Goal: Task Accomplishment & Management: Manage account settings

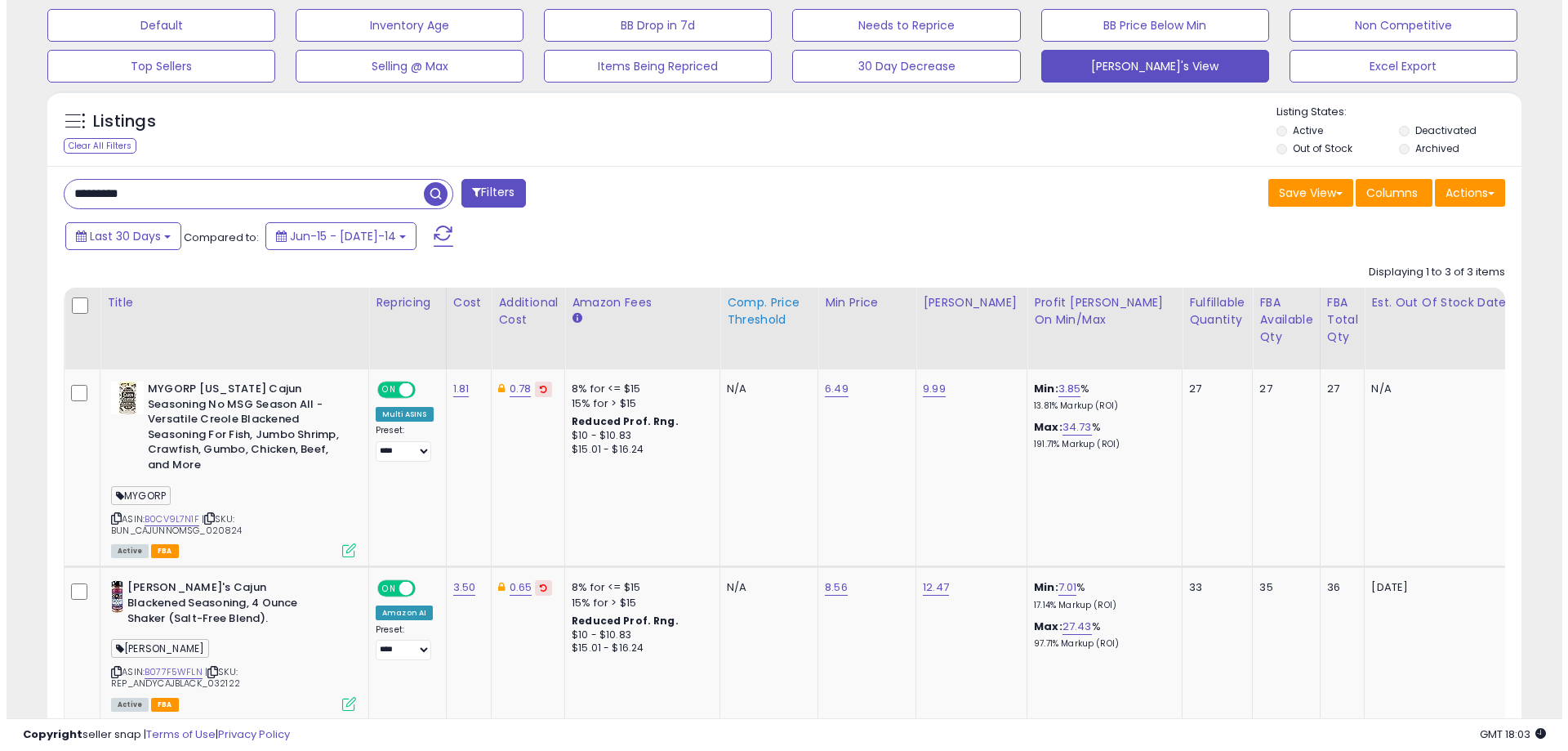
scroll to position [263, 0]
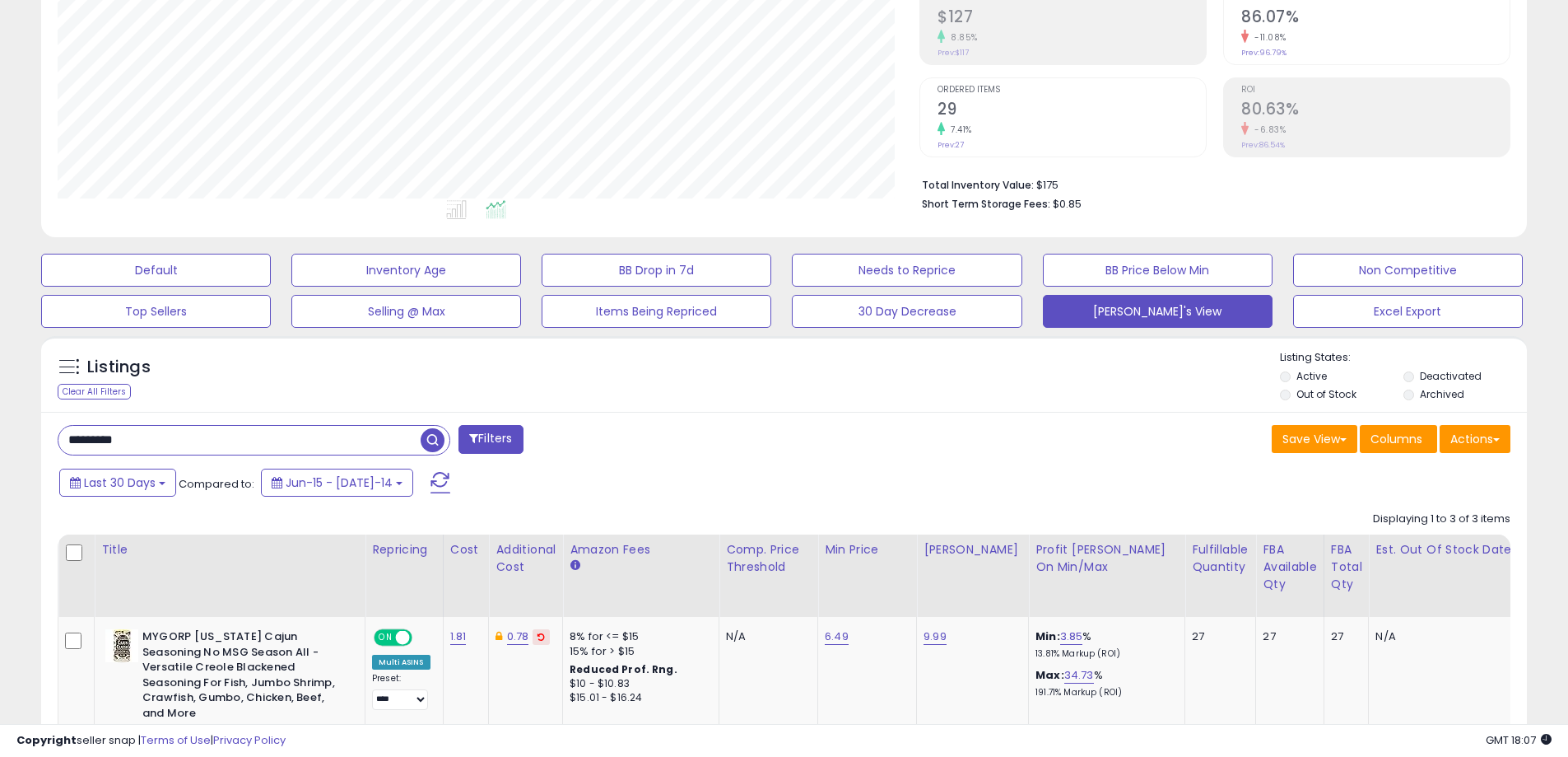
click at [330, 445] on input "*********" at bounding box center [240, 440] width 362 height 28
paste input "*"
type input "**********"
click at [147, 475] on span "Last 30 Days" at bounding box center [119, 483] width 71 height 16
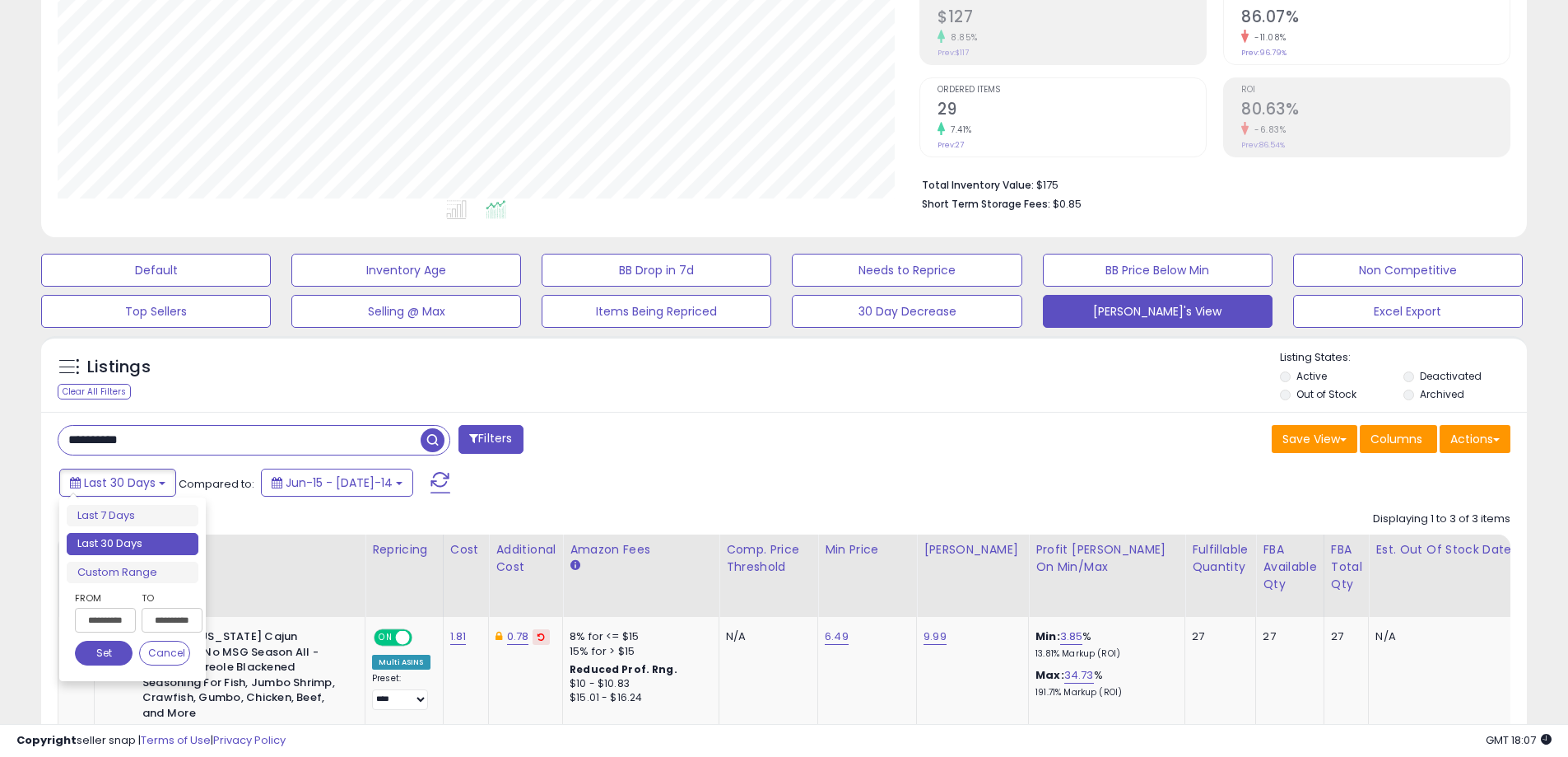
click at [142, 527] on ul "Last 7 Days Last 30 Days Custom Range" at bounding box center [133, 544] width 132 height 79
type input "**********"
click at [146, 516] on li "Last 7 Days" at bounding box center [133, 516] width 132 height 22
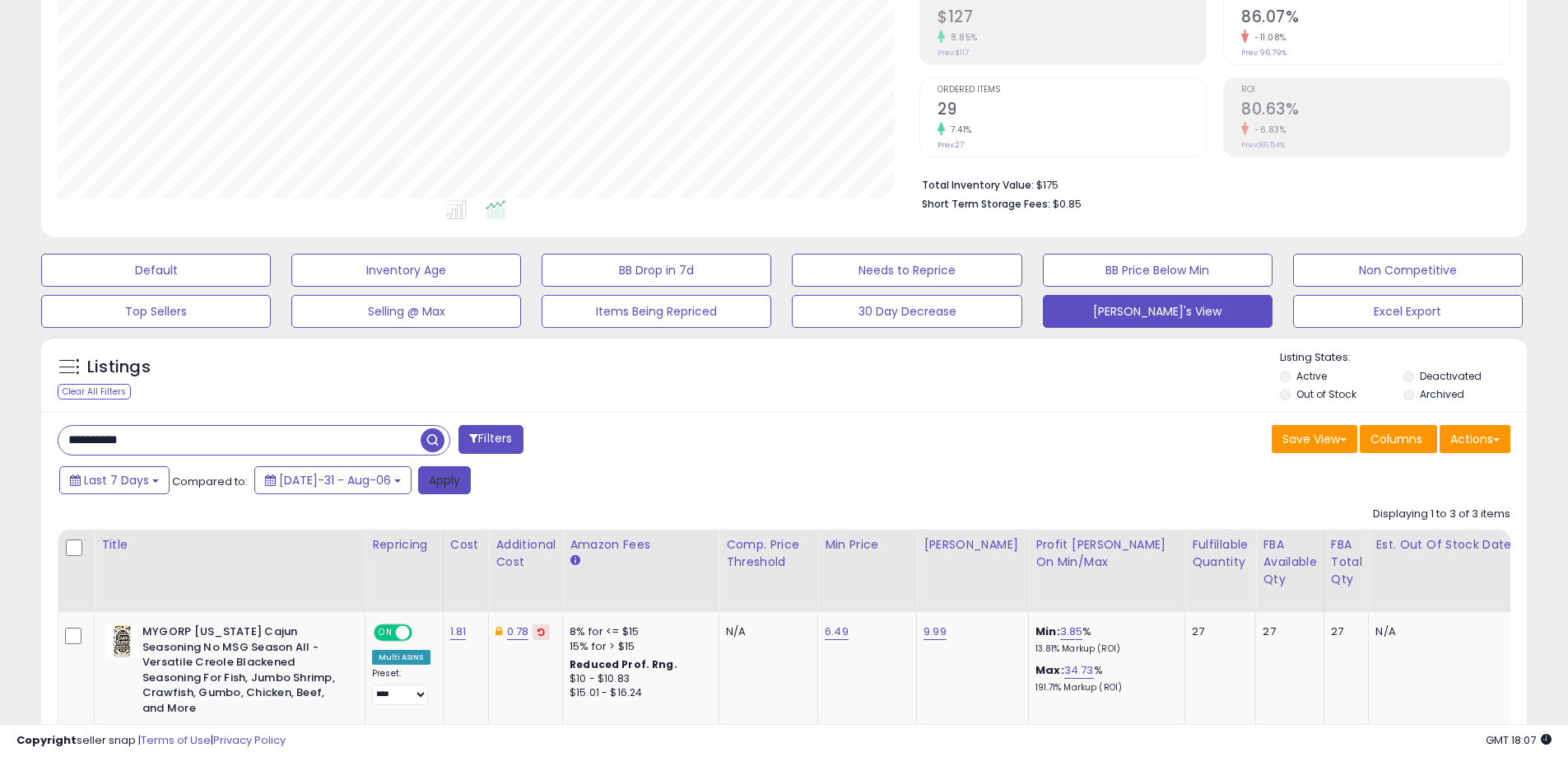
click at [427, 475] on button "Apply" at bounding box center [444, 479] width 53 height 28
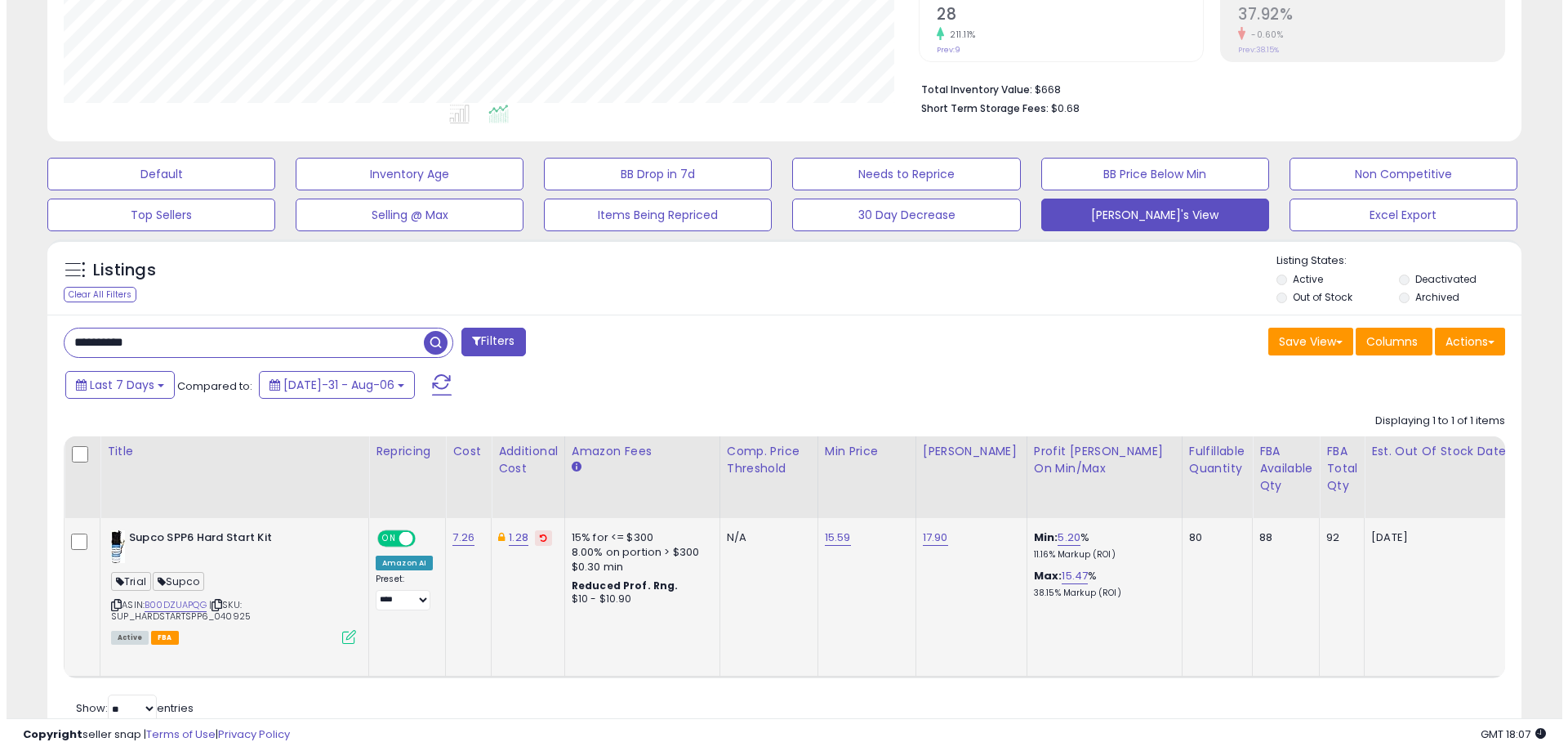
scroll to position [422, 0]
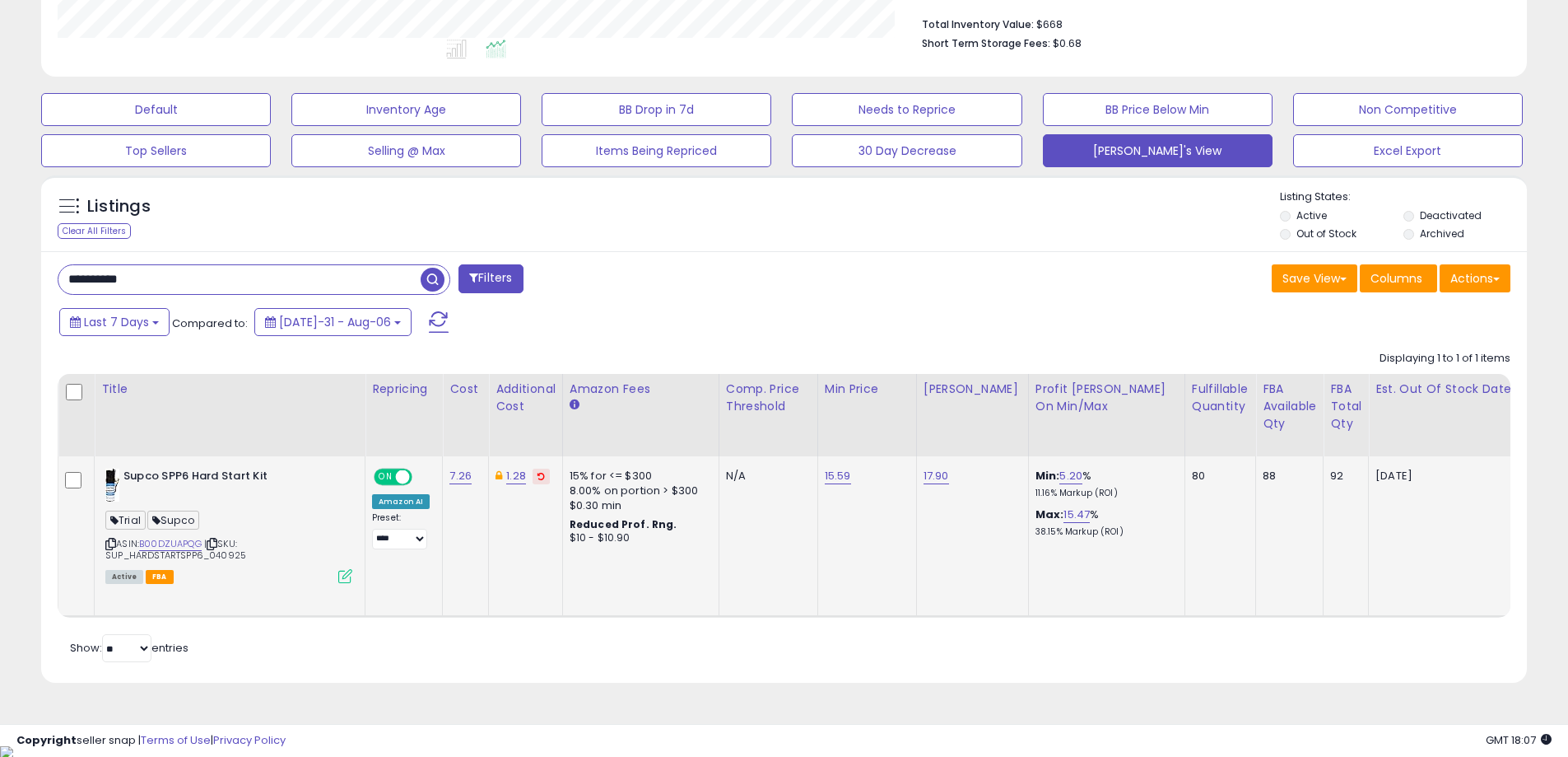
click at [344, 577] on icon at bounding box center [345, 576] width 14 height 14
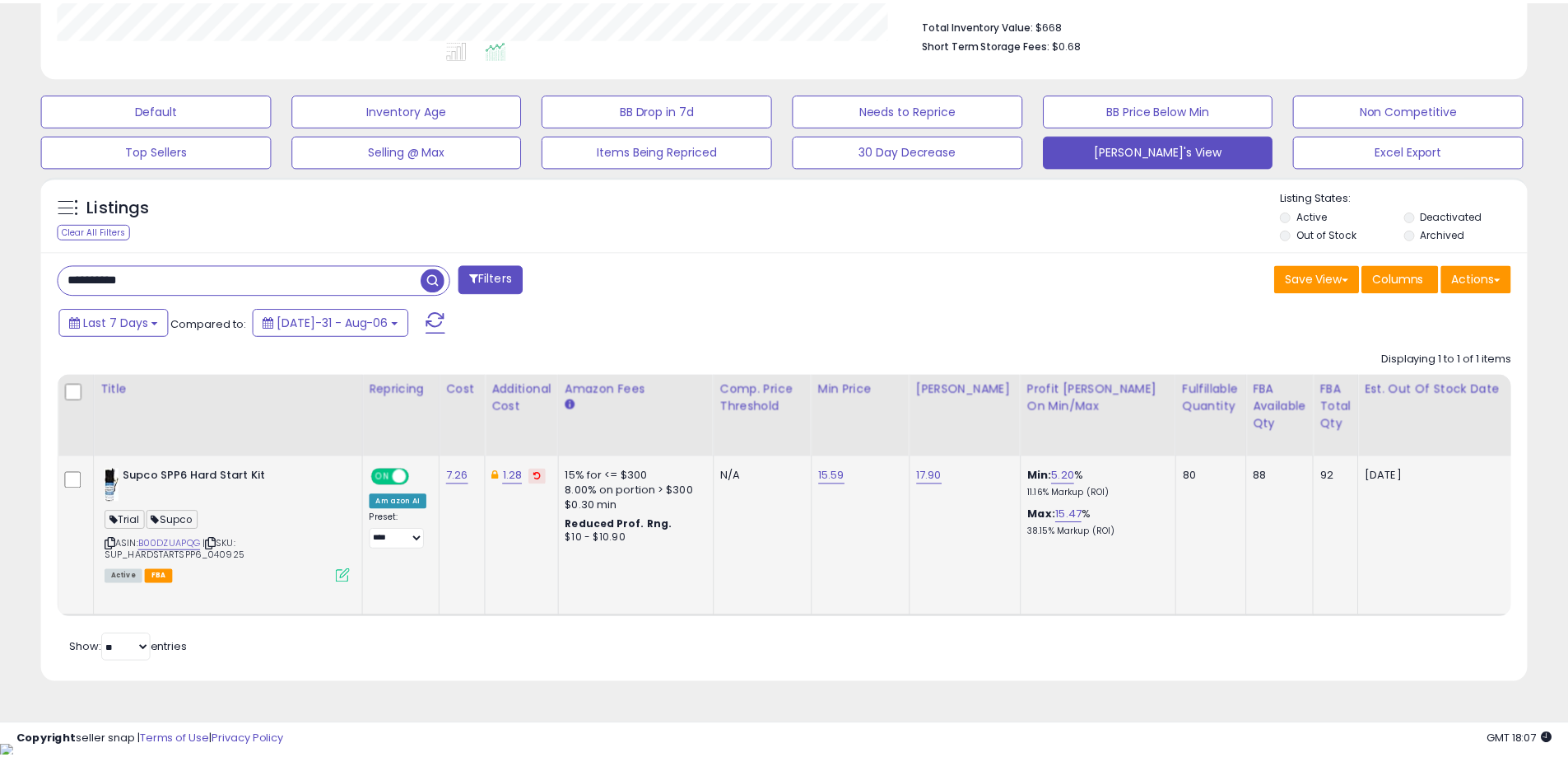
scroll to position [338, 869]
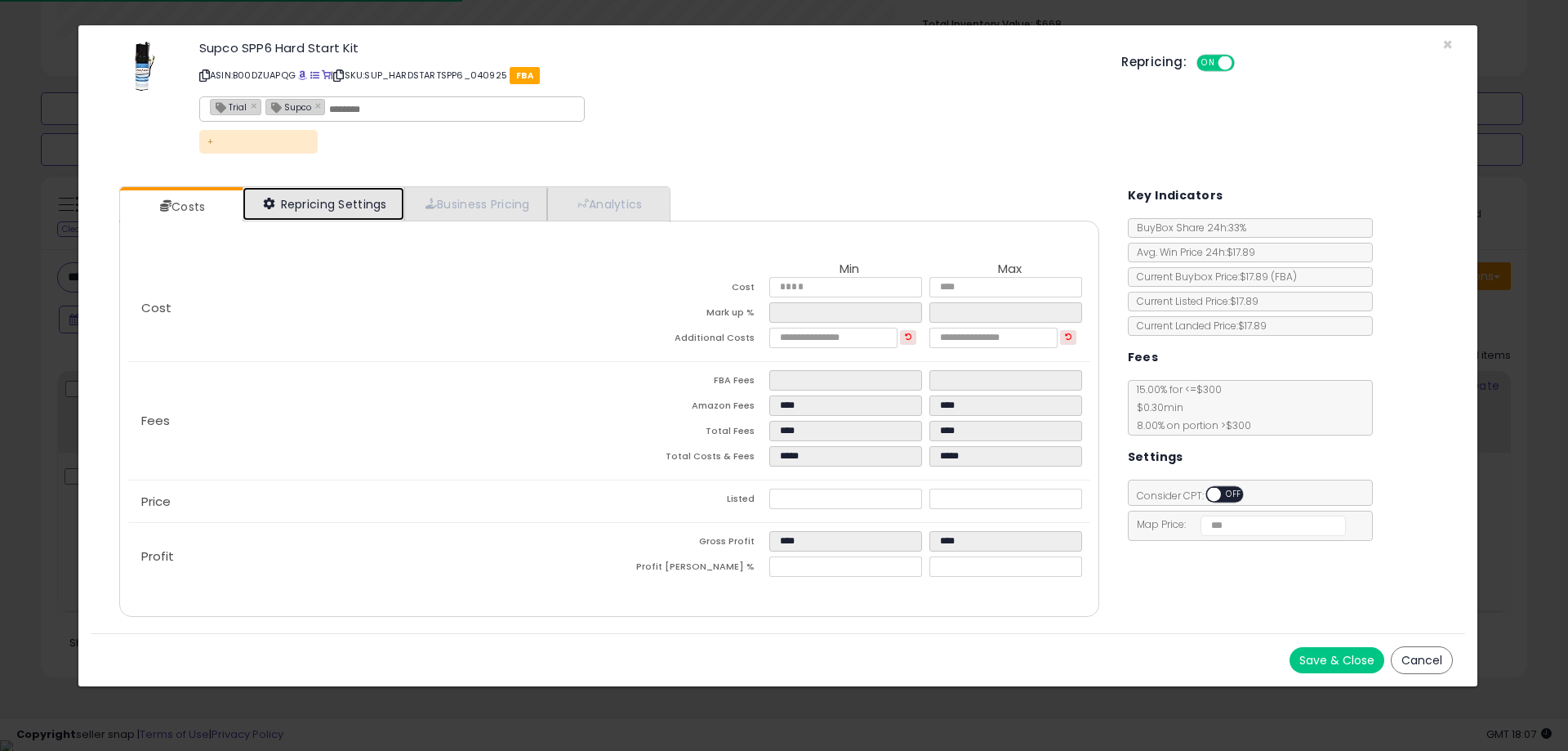
click at [358, 206] on link "Repricing Settings" at bounding box center [323, 204] width 162 height 34
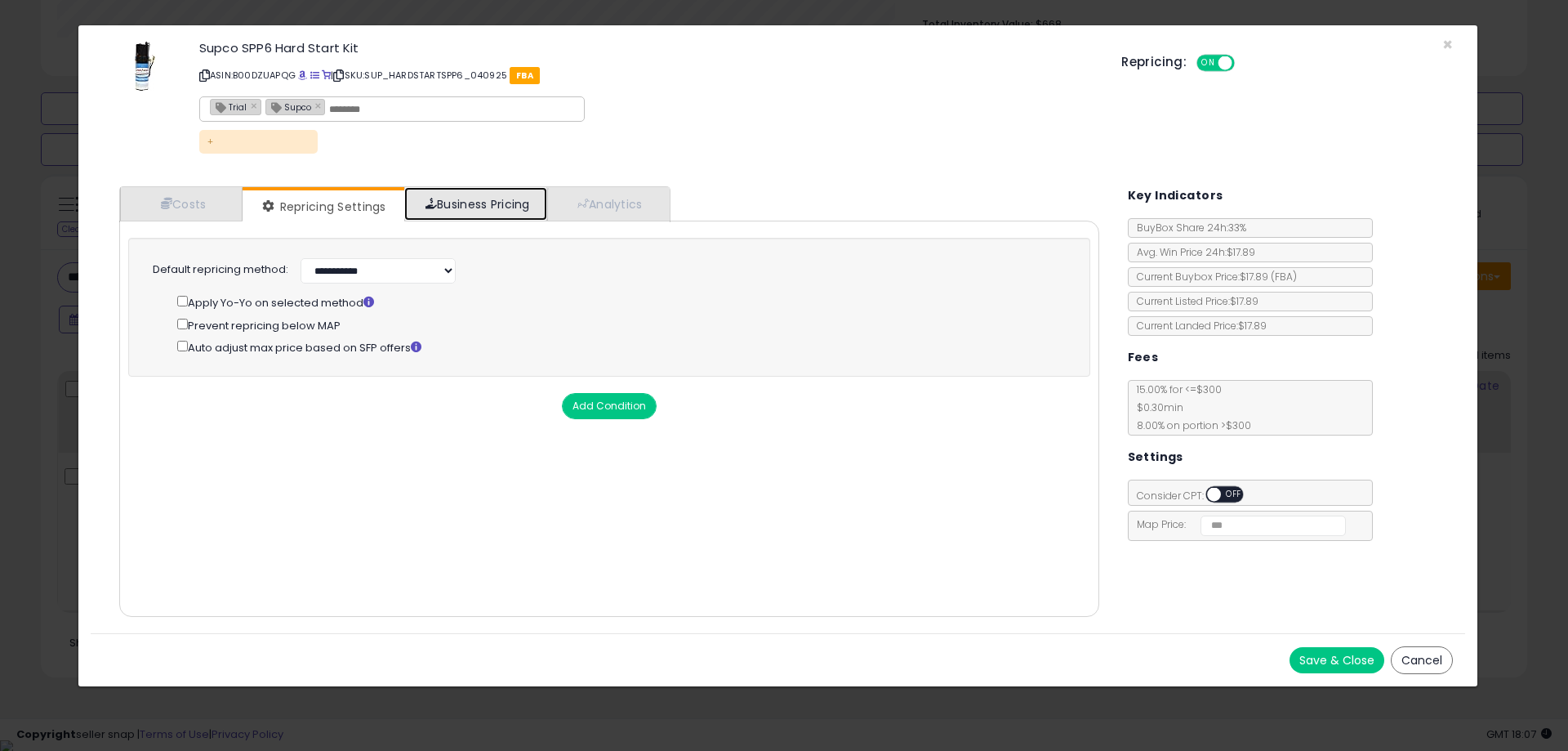
click at [445, 193] on link "Business Pricing" at bounding box center [476, 204] width 143 height 34
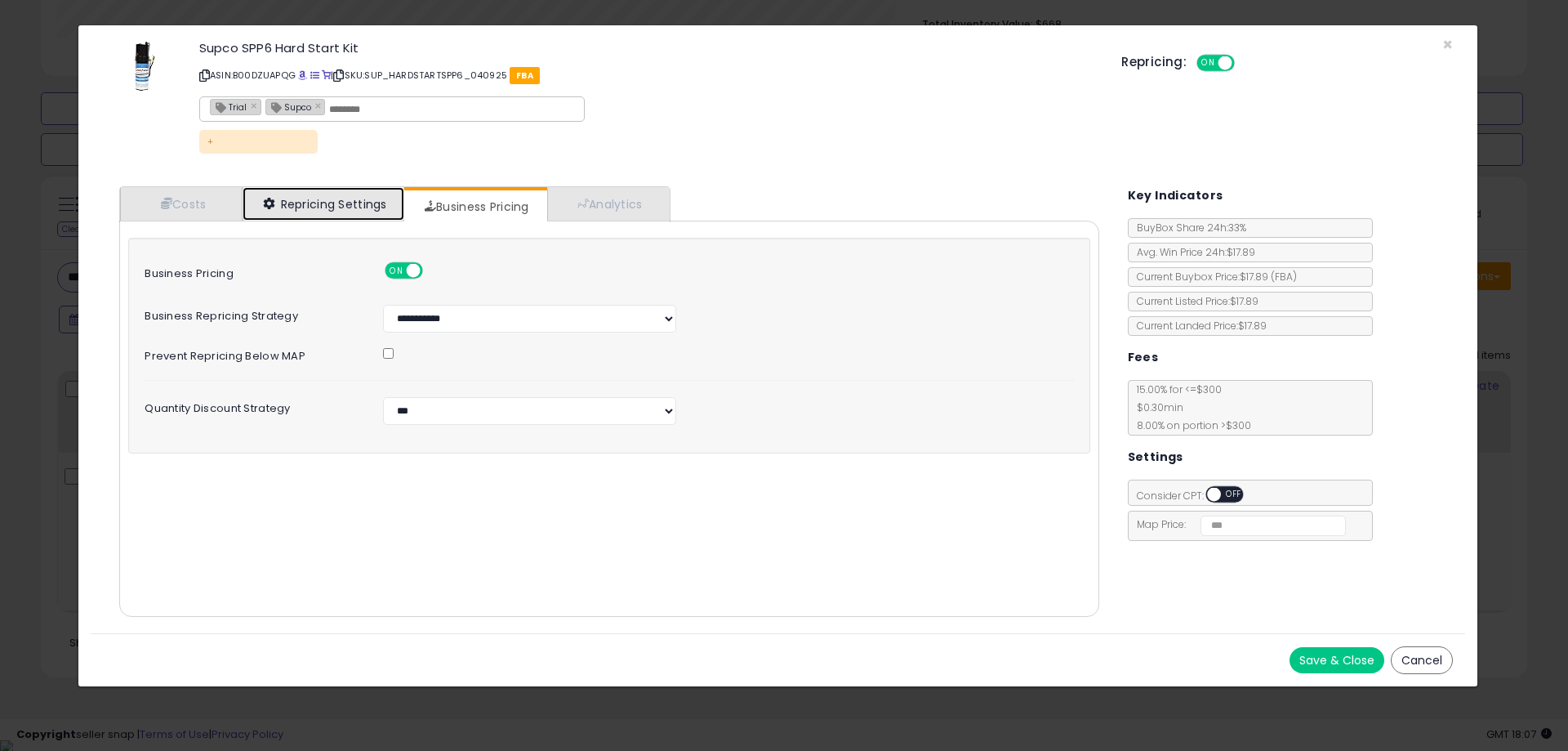
click at [347, 201] on link "Repricing Settings" at bounding box center [323, 204] width 162 height 34
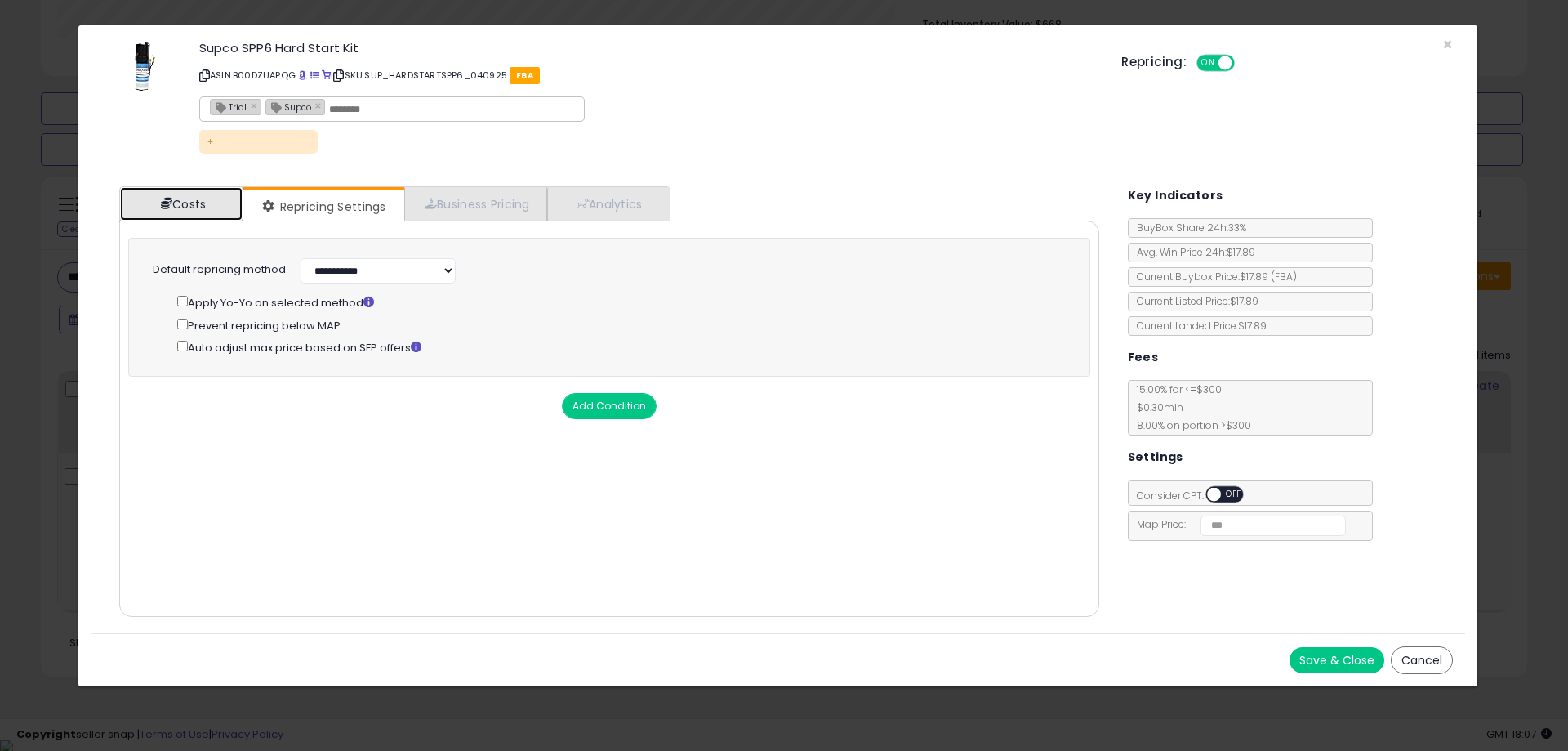
click at [208, 194] on link "Costs" at bounding box center [181, 204] width 123 height 34
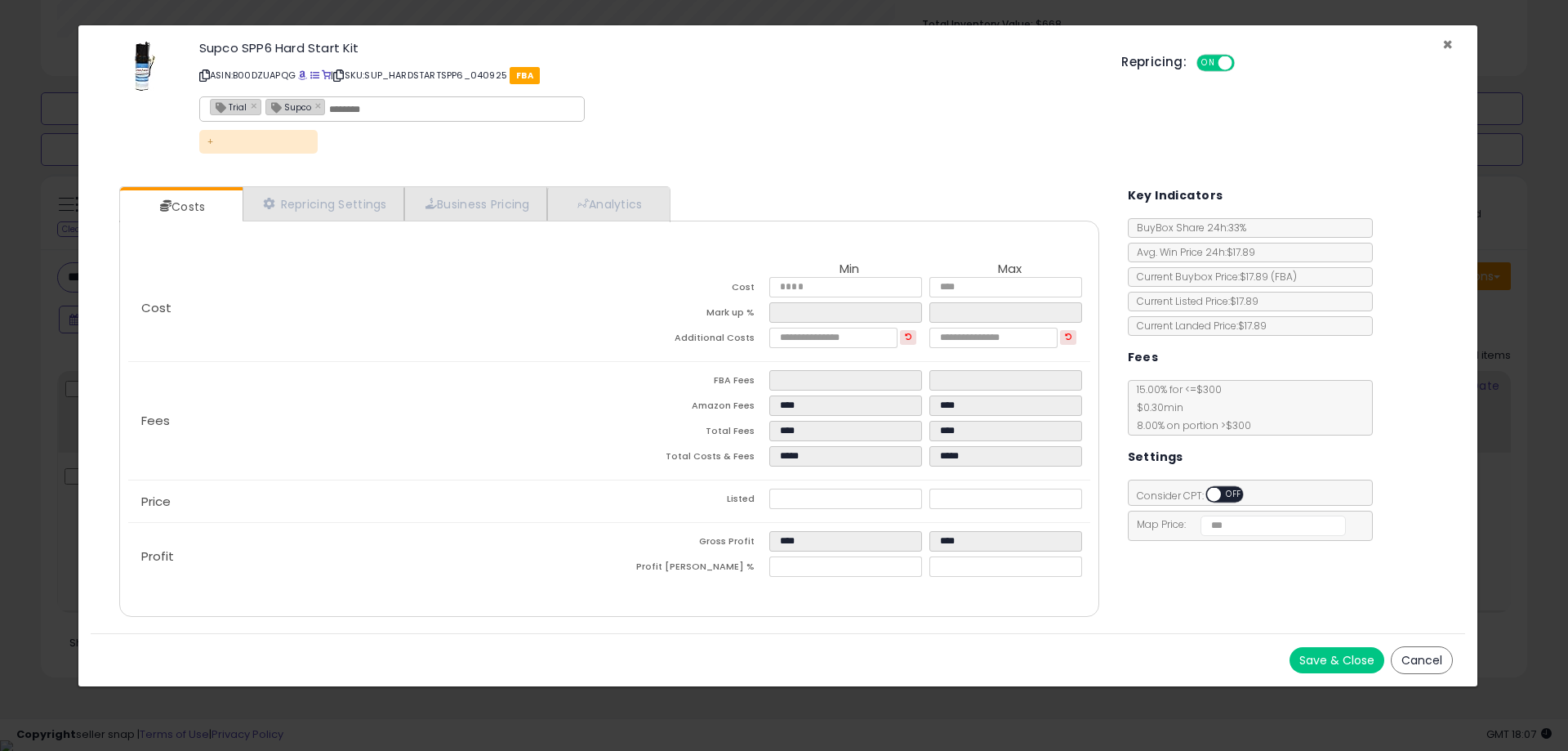
click at [1447, 38] on span "×" at bounding box center [1448, 44] width 11 height 24
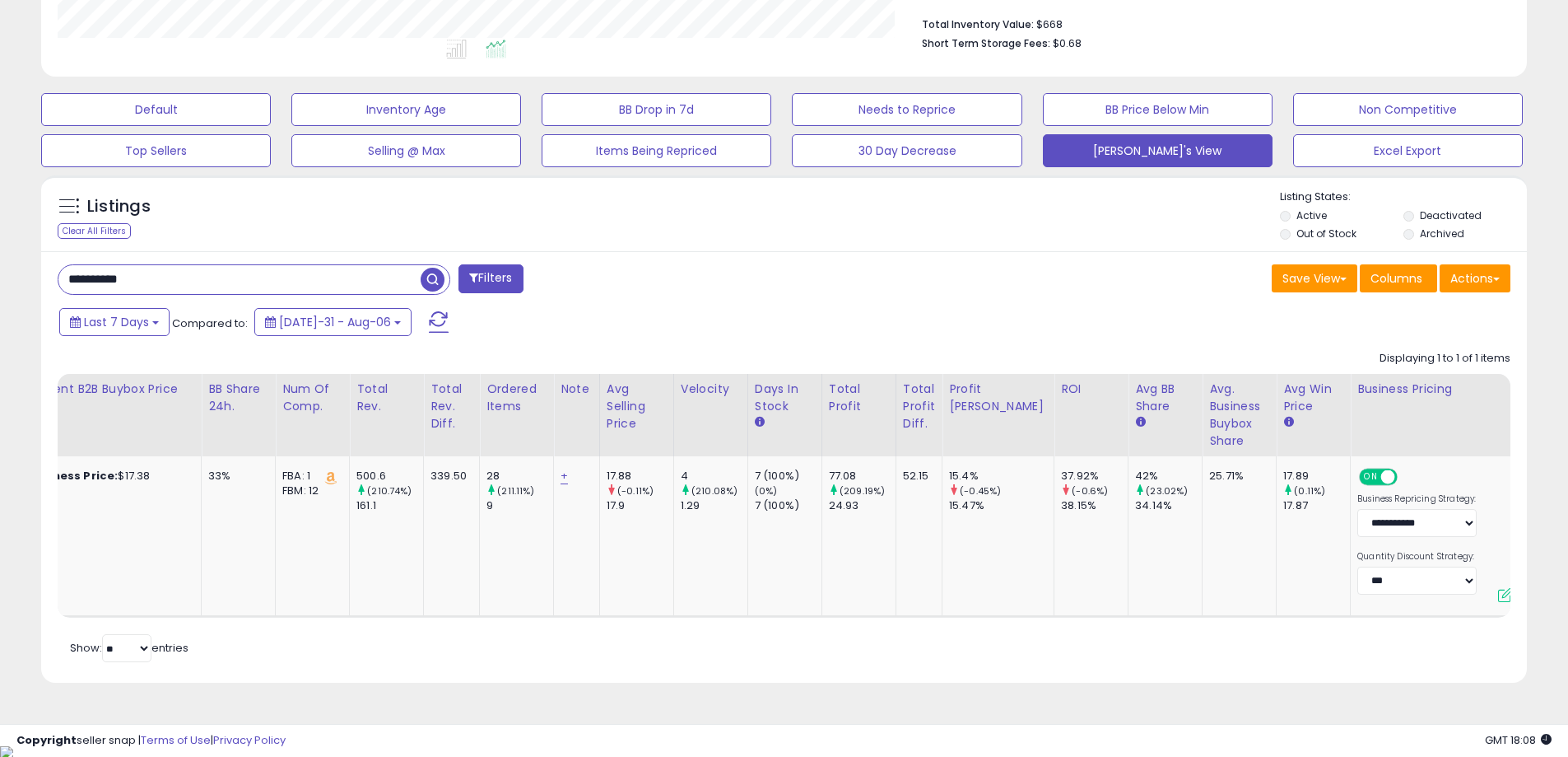
scroll to position [0, 0]
